Goal: Navigation & Orientation: Find specific page/section

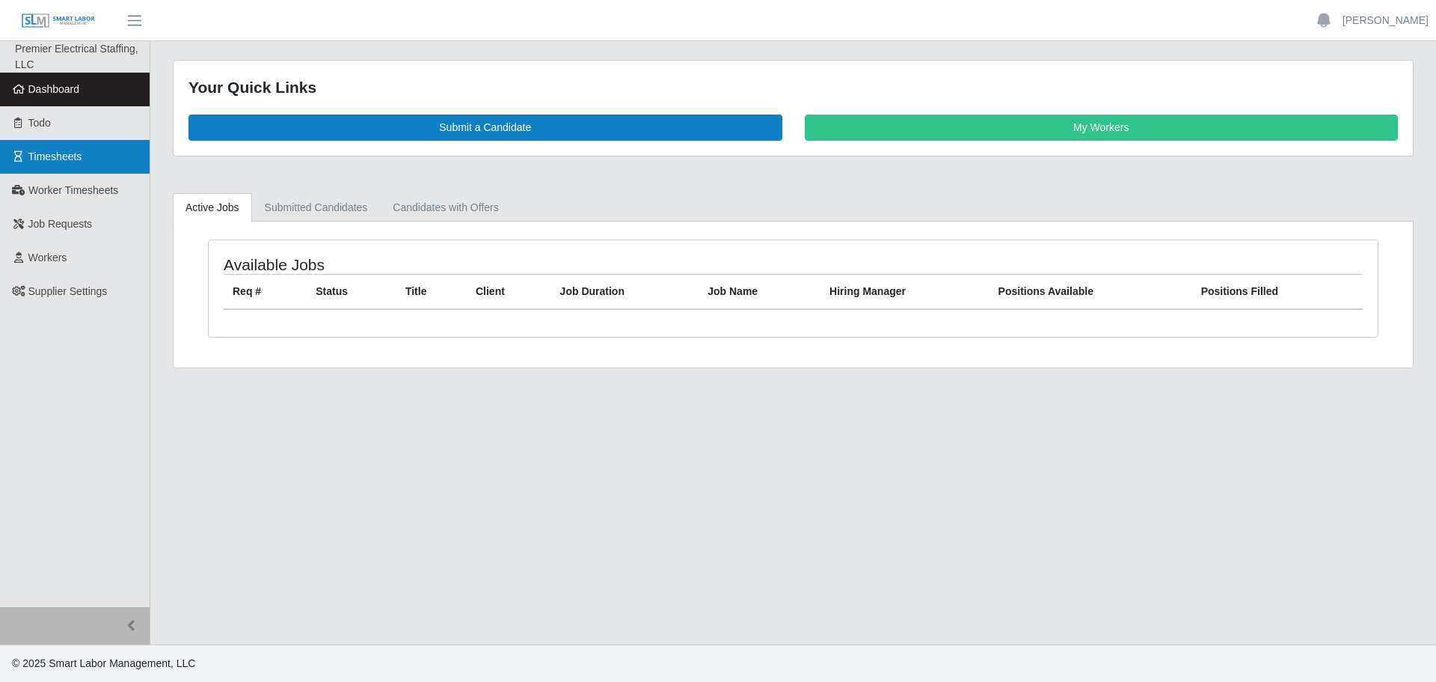
click at [79, 158] on span "Timesheets" at bounding box center [55, 156] width 54 height 12
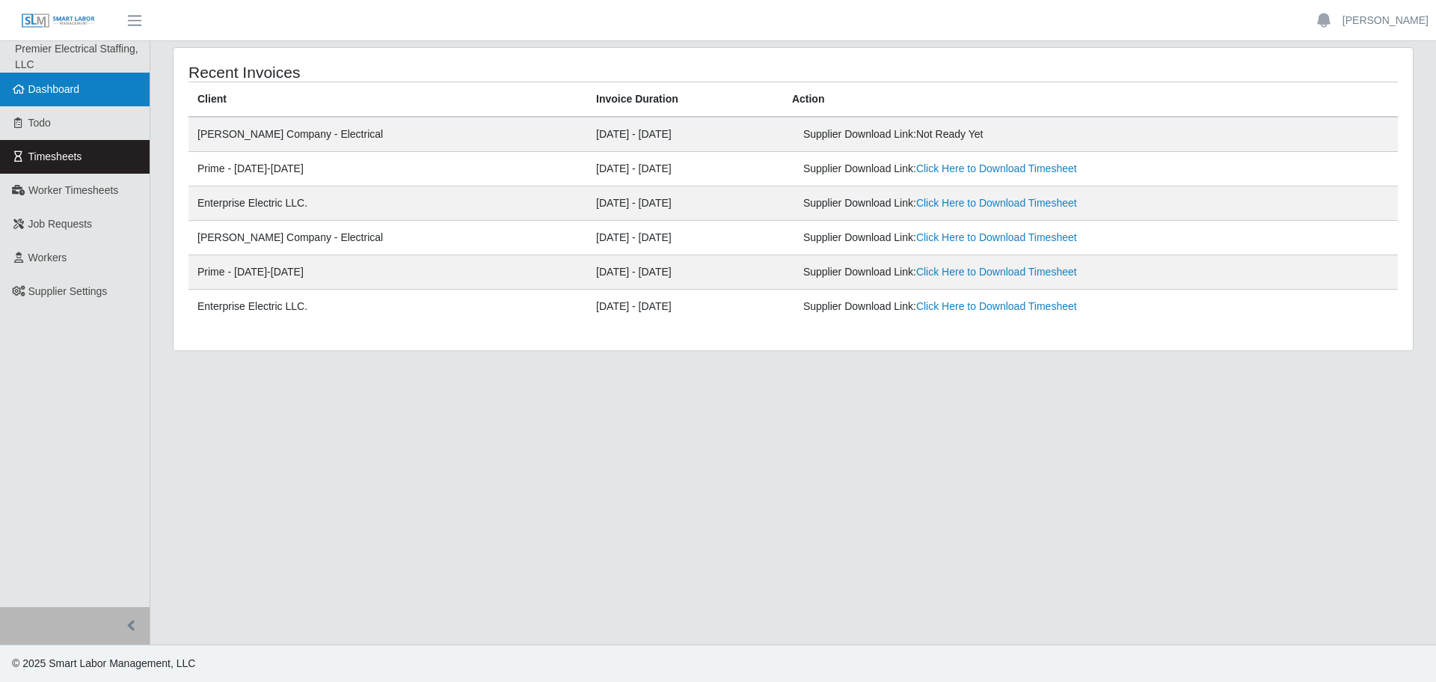
click at [70, 90] on span "Dashboard" at bounding box center [54, 89] width 52 height 12
